Goal: Check status

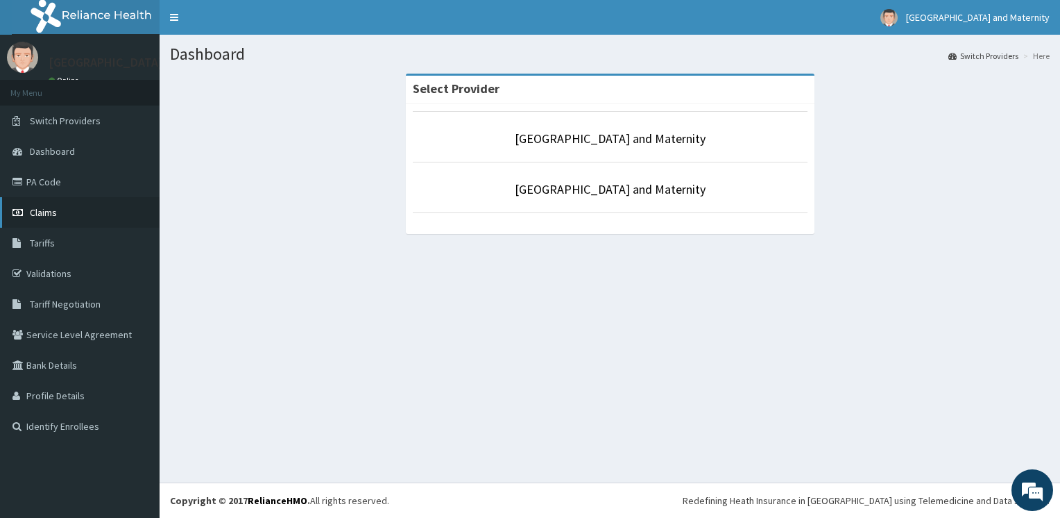
click at [58, 212] on link "Claims" at bounding box center [80, 212] width 160 height 31
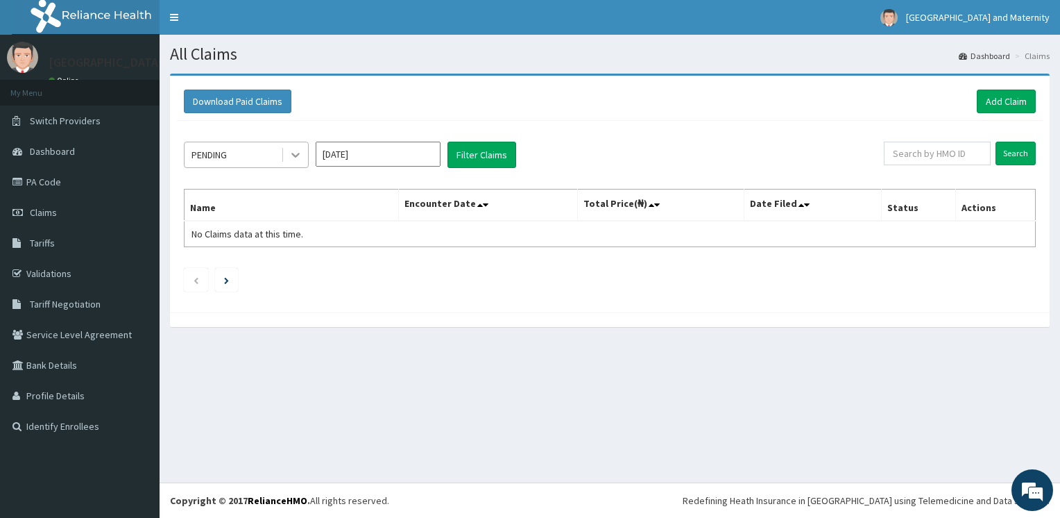
click at [289, 155] on icon at bounding box center [296, 155] width 14 height 14
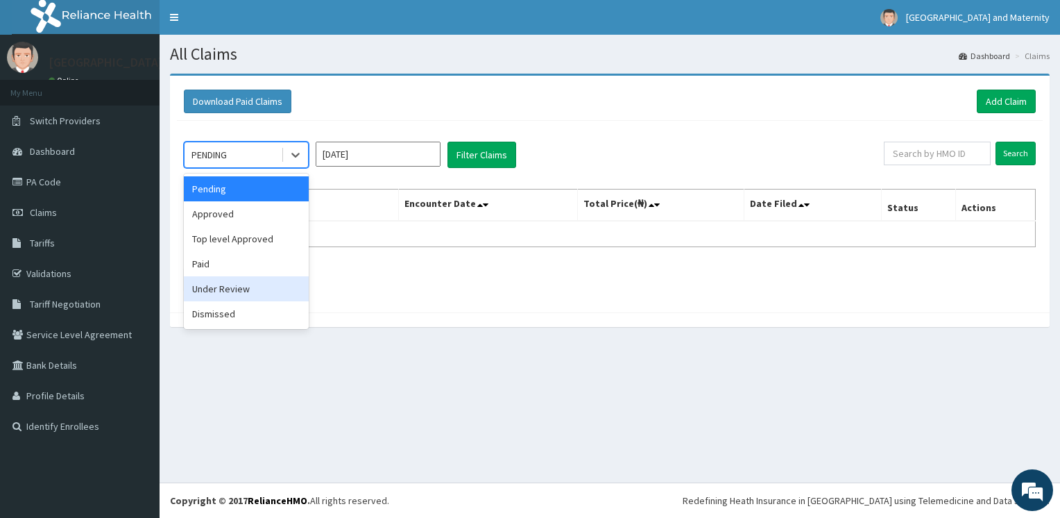
click at [290, 295] on div "Under Review" at bounding box center [246, 288] width 125 height 25
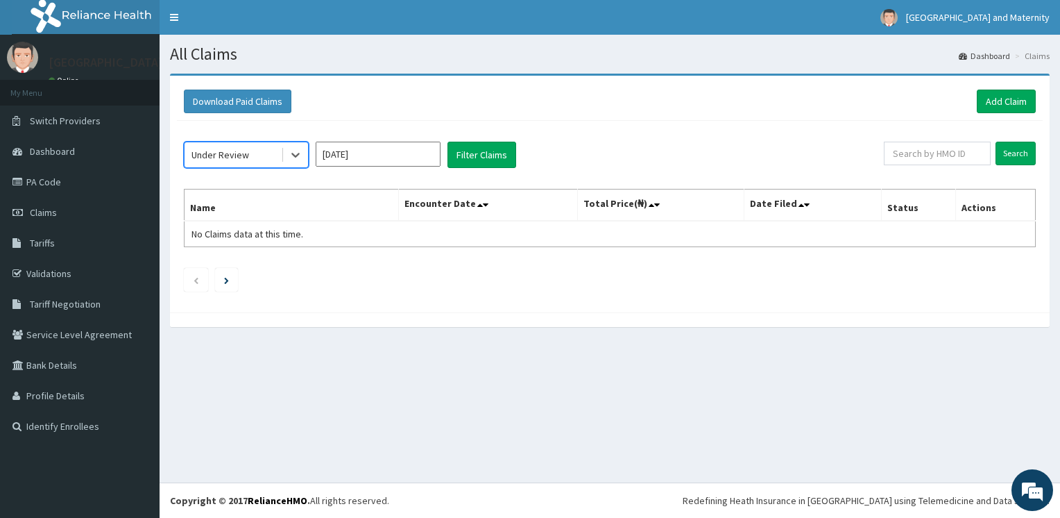
click at [290, 295] on div "option Under Review, selected. Select is focused ,type to refine list, press Do…" at bounding box center [610, 213] width 866 height 185
click at [483, 153] on button "Filter Claims" at bounding box center [482, 155] width 69 height 26
